Goal: Find specific page/section: Find specific page/section

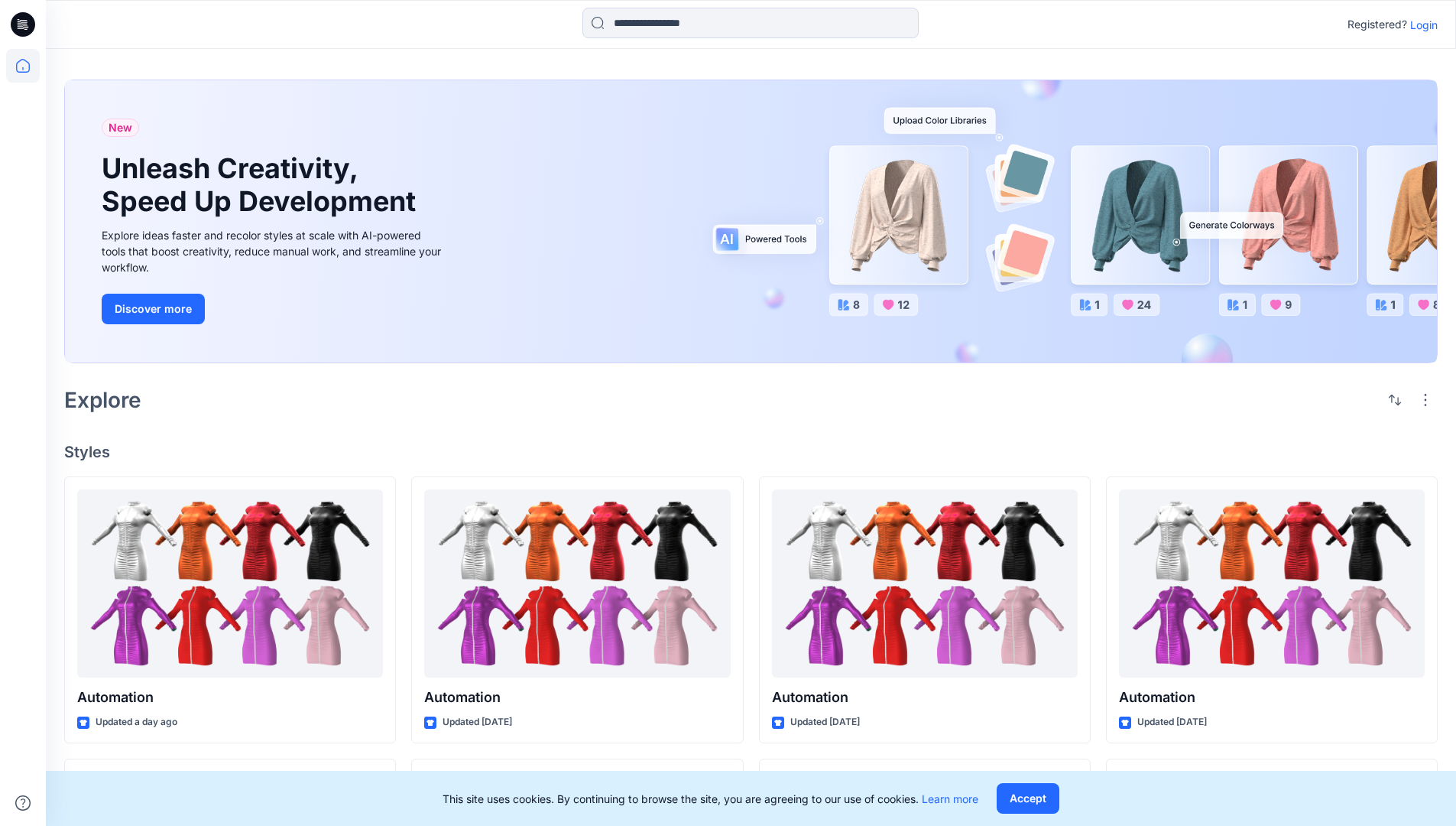
click at [1420, 25] on p "Login" at bounding box center [1423, 25] width 27 height 16
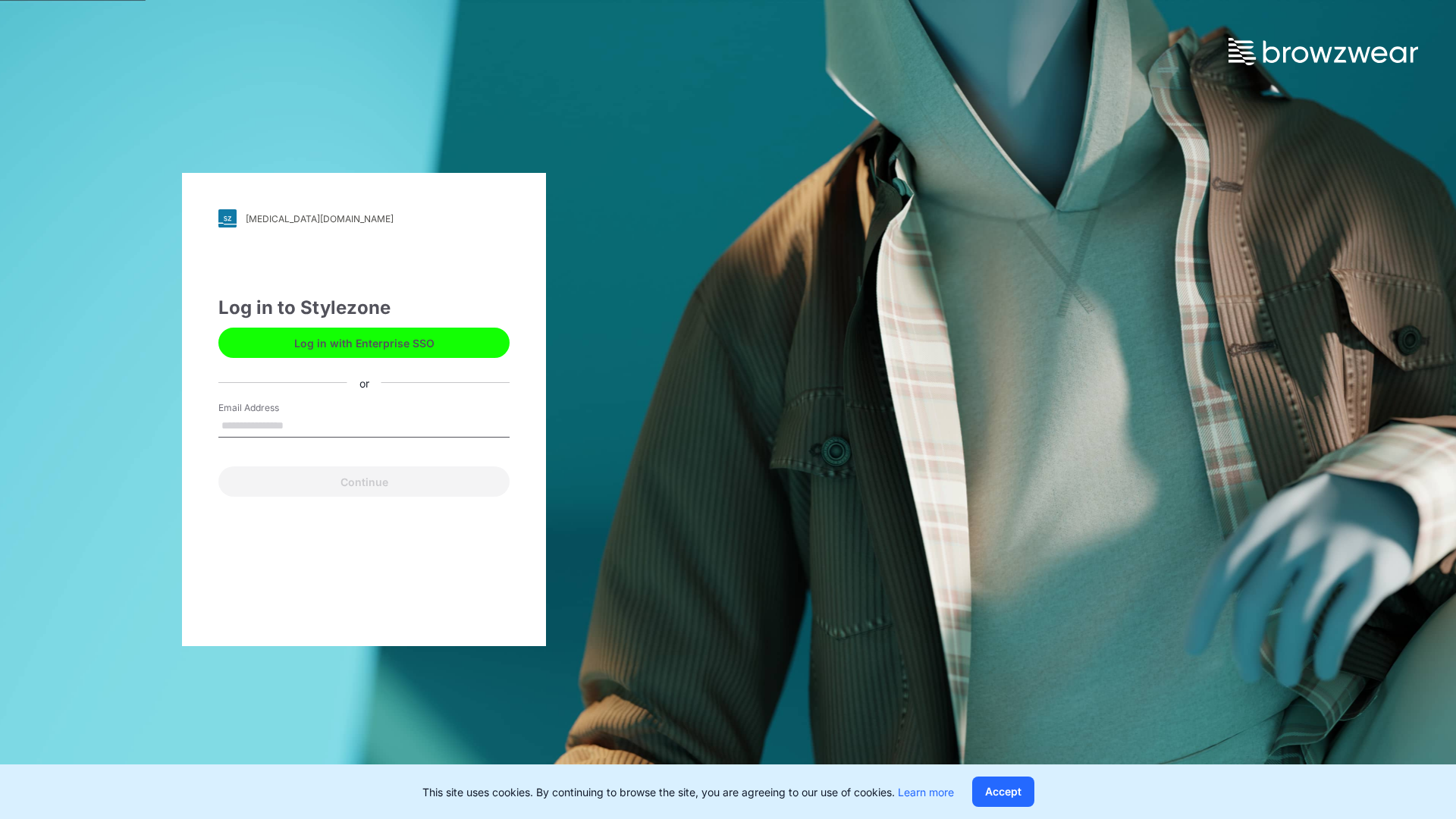
click at [300, 425] on input "Email Address" at bounding box center [364, 426] width 291 height 23
type input "**********"
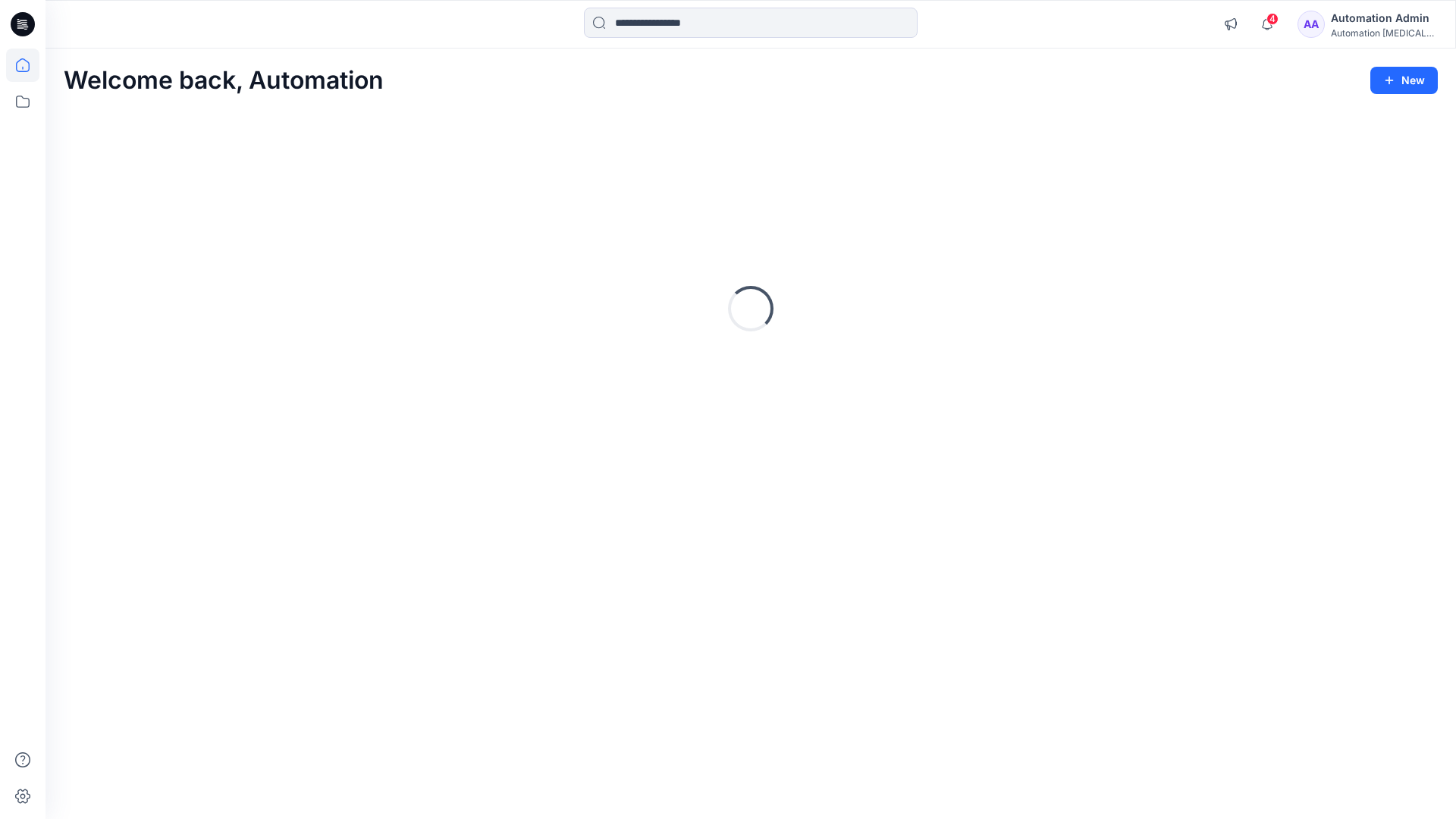
click at [29, 65] on icon at bounding box center [23, 66] width 14 height 14
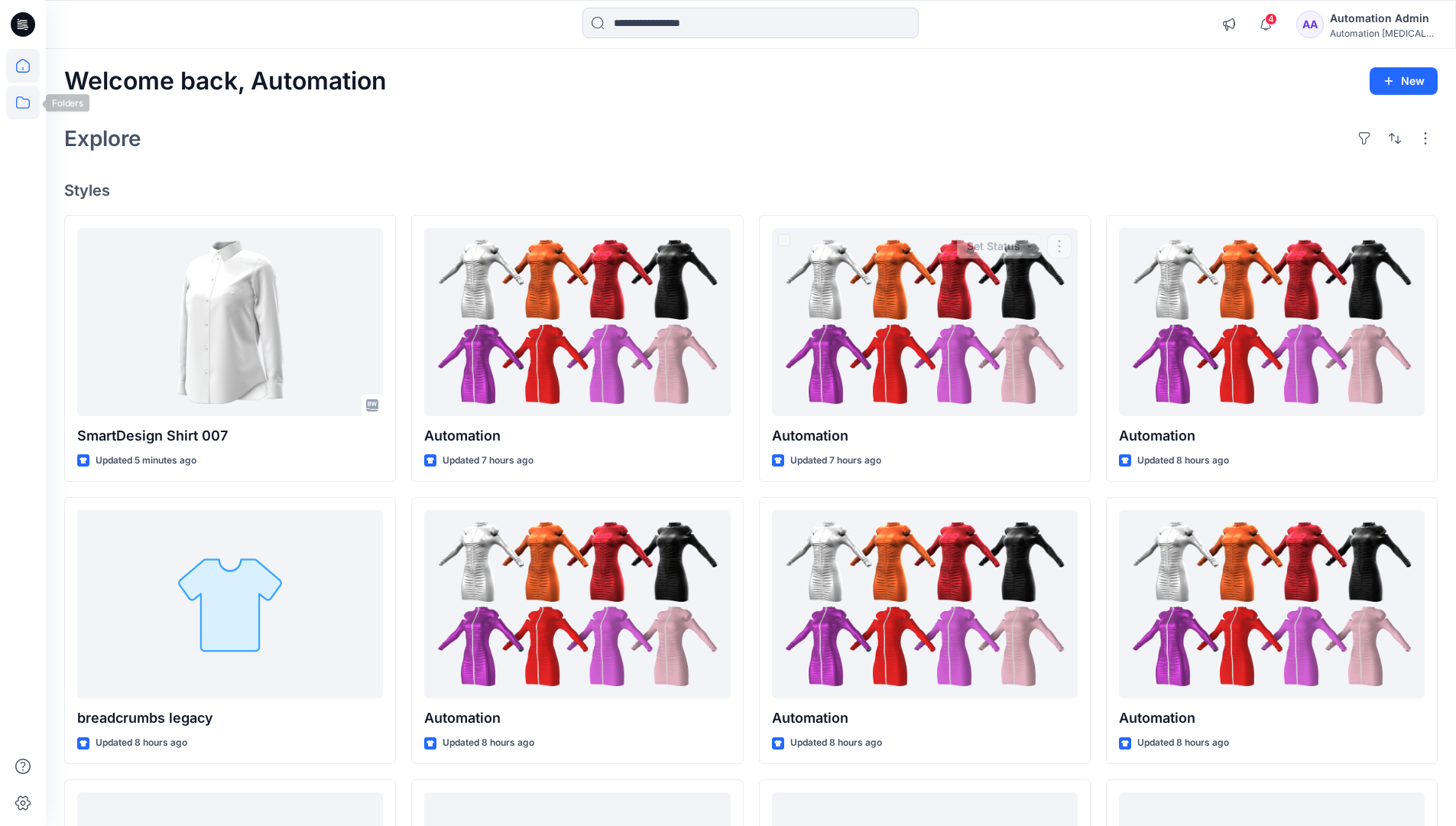
click at [26, 102] on icon at bounding box center [23, 102] width 34 height 34
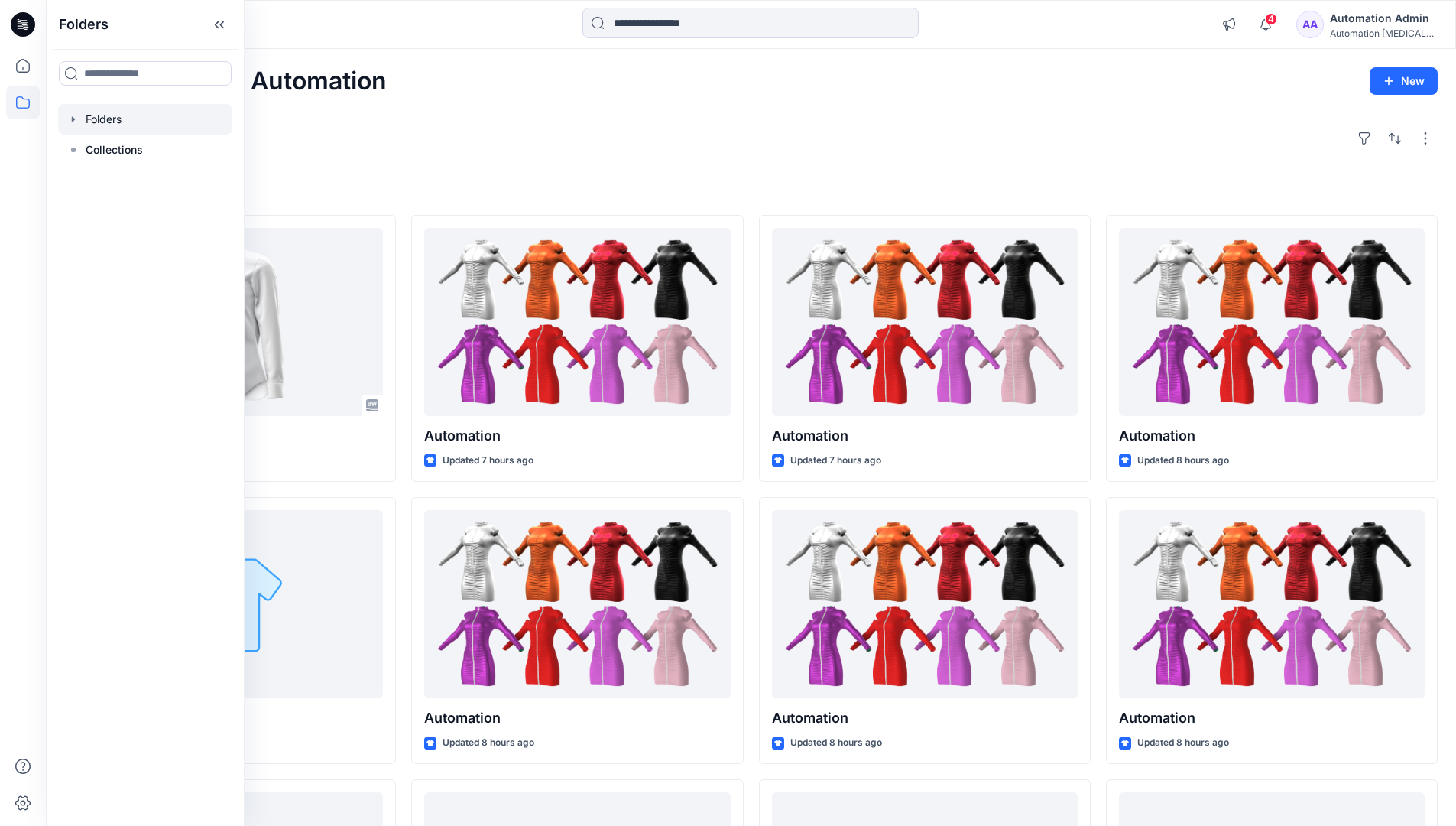
click at [163, 120] on div at bounding box center [145, 119] width 174 height 31
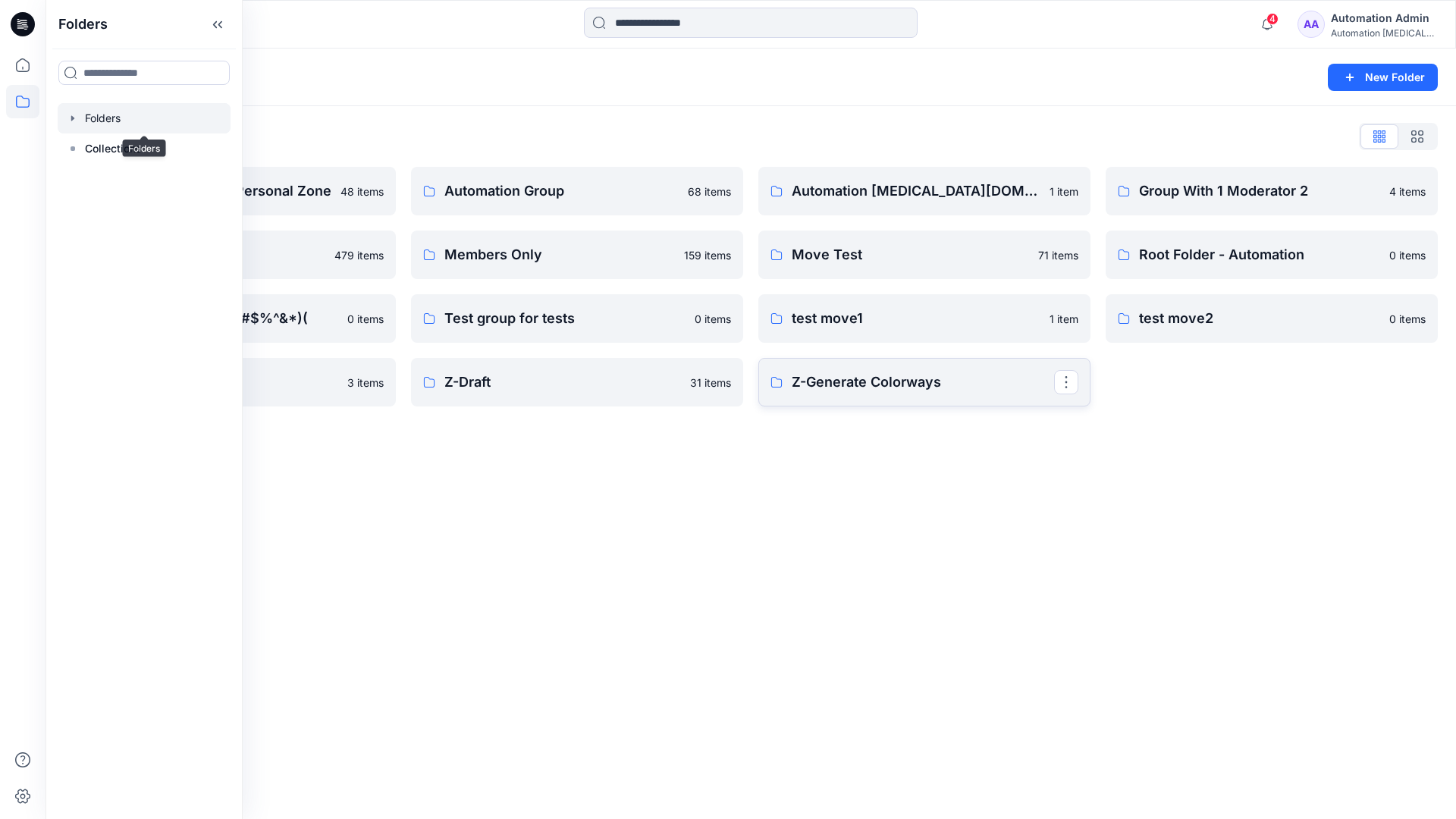
click at [871, 388] on p "Z-Generate Colorways" at bounding box center [922, 382] width 262 height 21
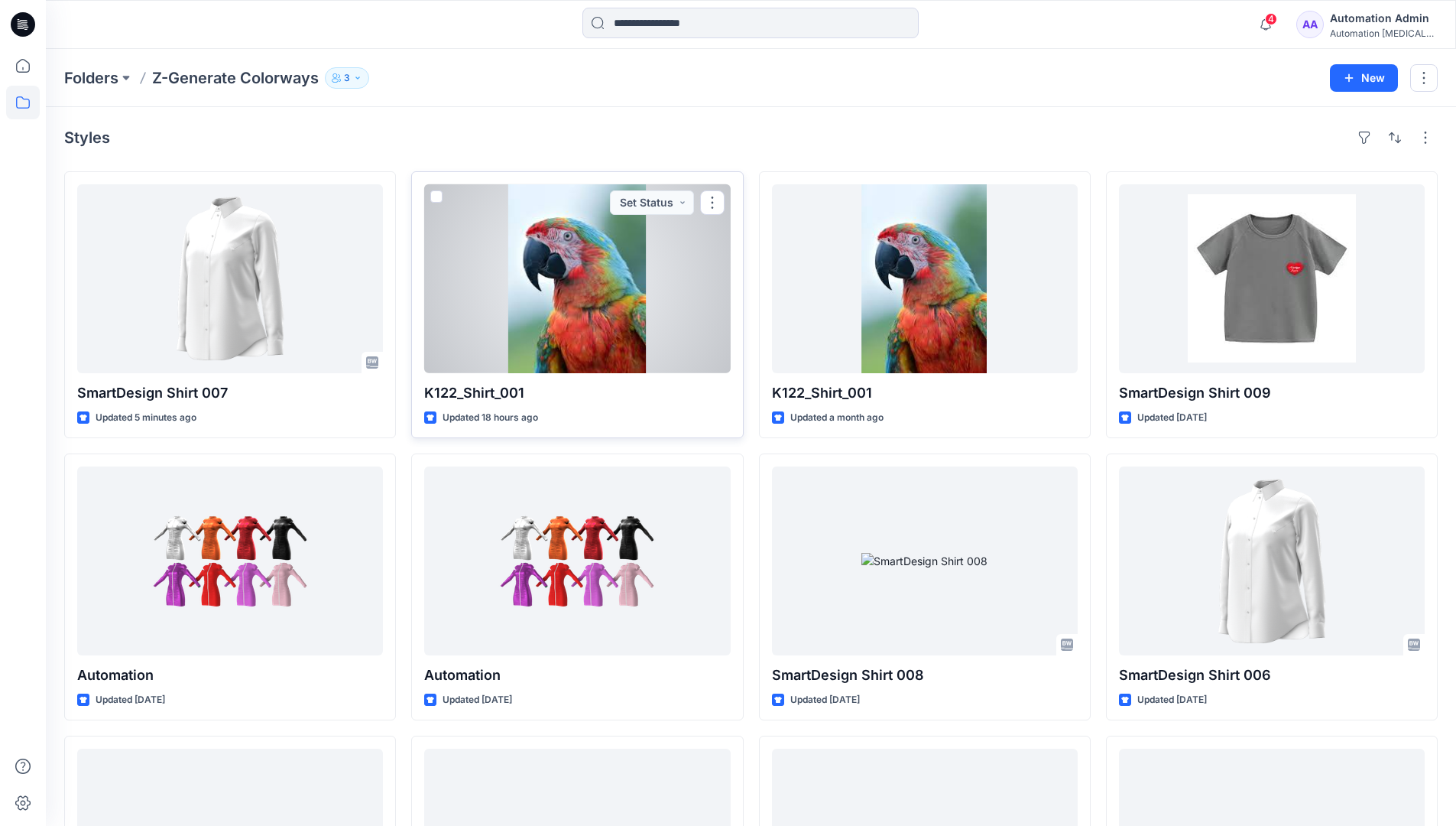
click at [435, 196] on span at bounding box center [436, 196] width 12 height 12
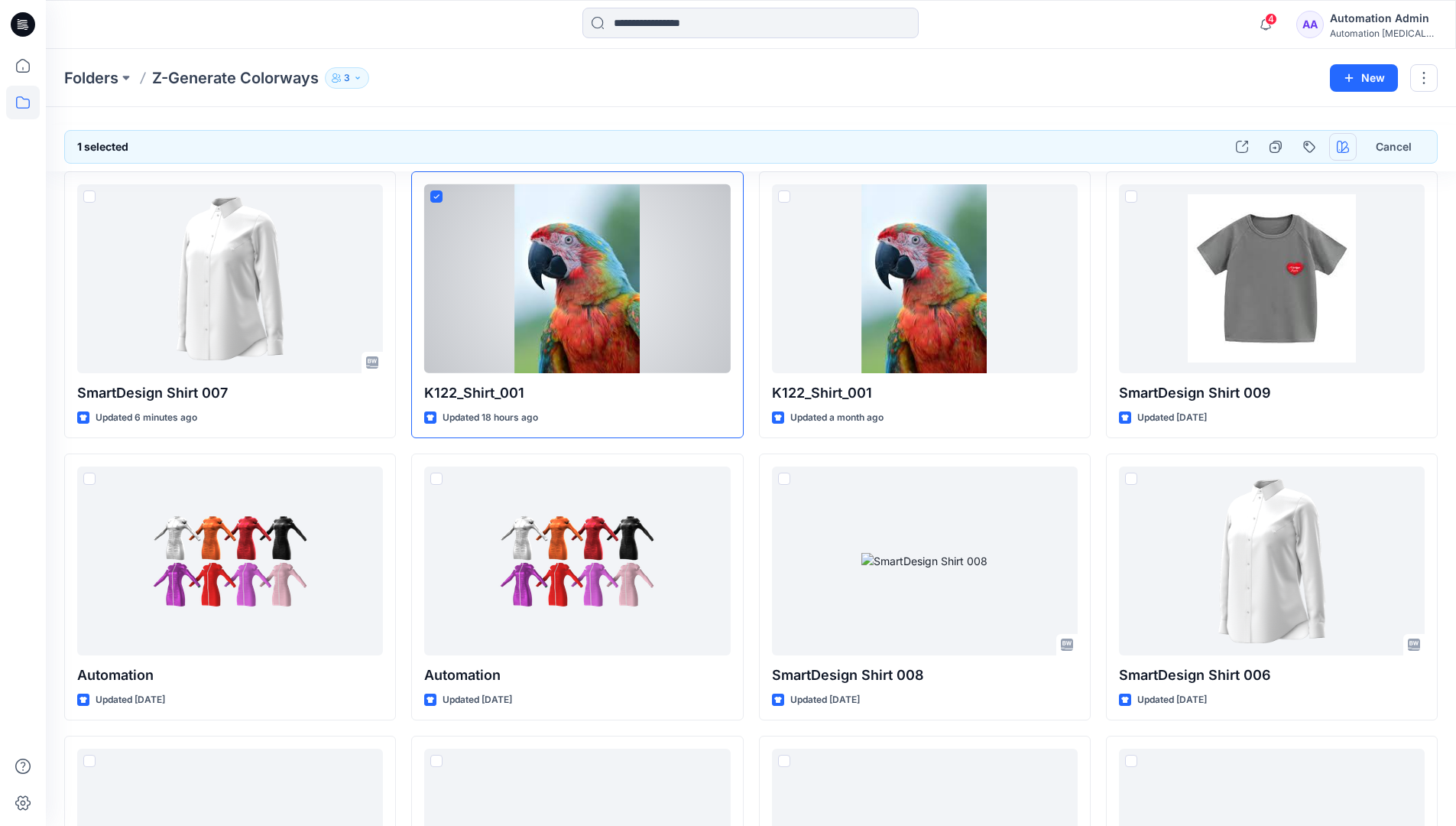
click at [1339, 140] on icon "button" at bounding box center [1343, 147] width 12 height 12
